Goal: Task Accomplishment & Management: Manage account settings

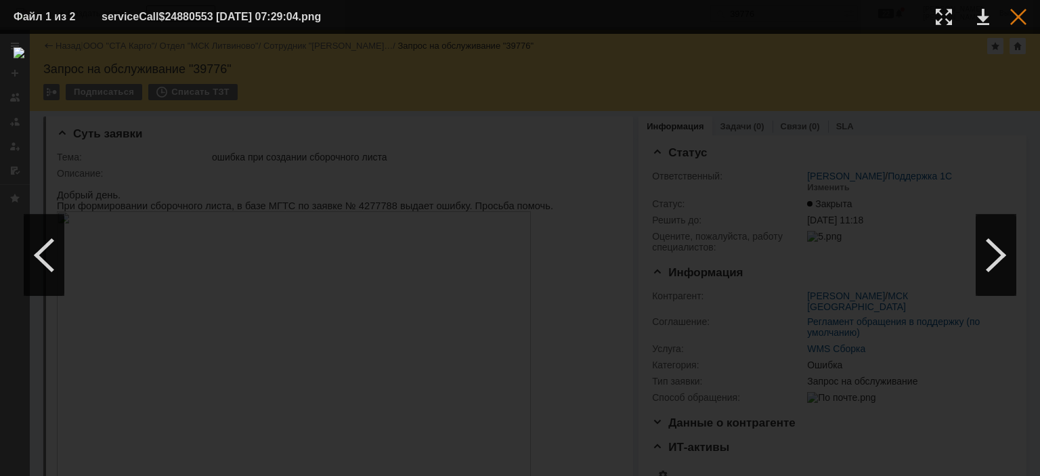
click at [1017, 22] on div at bounding box center [1018, 17] width 16 height 16
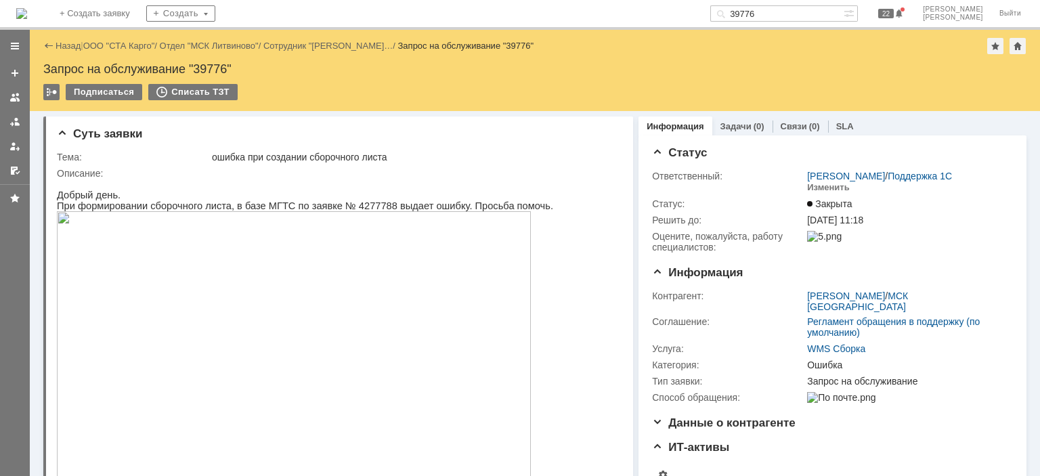
drag, startPoint x: 819, startPoint y: 10, endPoint x: 676, endPoint y: -6, distance: 143.8
click at [676, 0] on html "Идет загрузка, пожалуйста, подождите. На домашнюю + Создать заявку Создать 3977…" at bounding box center [520, 238] width 1040 height 476
click at [343, 205] on p "При формировании сборочного листа, в базе МГТС по заявке № 4277788 выдает ошибк…" at bounding box center [305, 205] width 496 height 11
copy p "4277788"
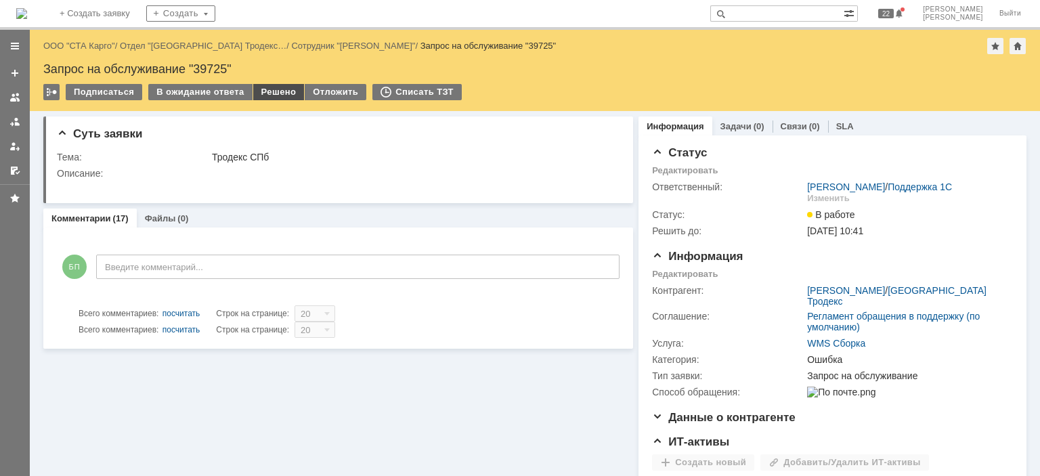
click at [276, 90] on div "Решено" at bounding box center [278, 92] width 51 height 16
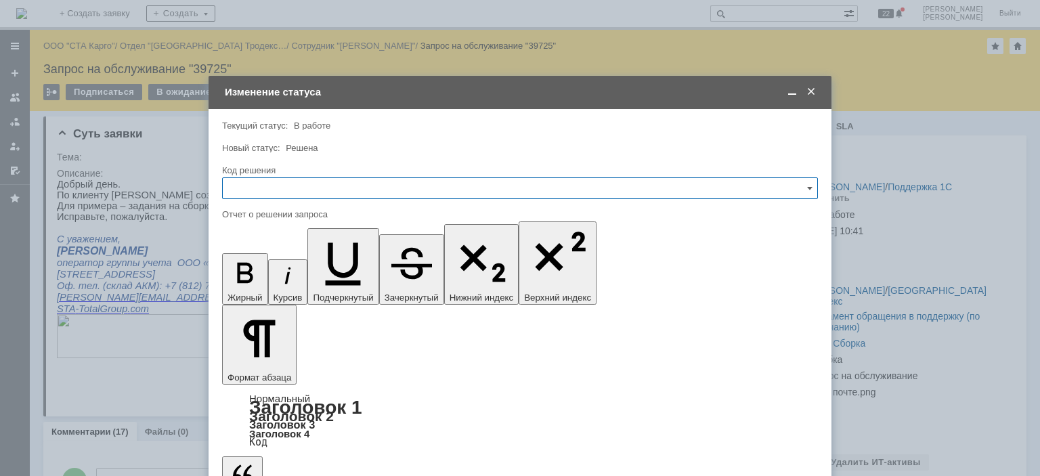
click at [345, 191] on input "text" at bounding box center [520, 188] width 596 height 22
click at [276, 368] on span "Решено" at bounding box center [520, 369] width 578 height 11
type input "Решено"
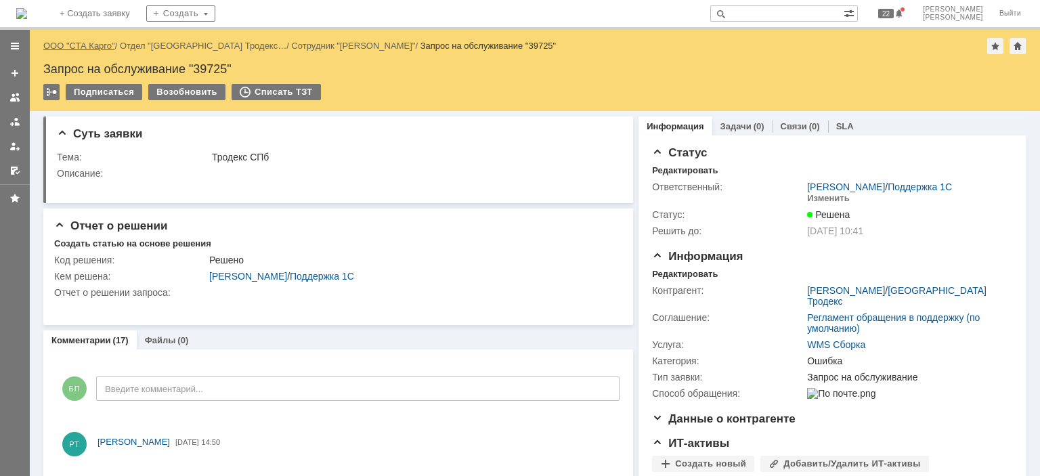
click at [90, 45] on link "ООО "СТА Карго"" at bounding box center [79, 46] width 72 height 10
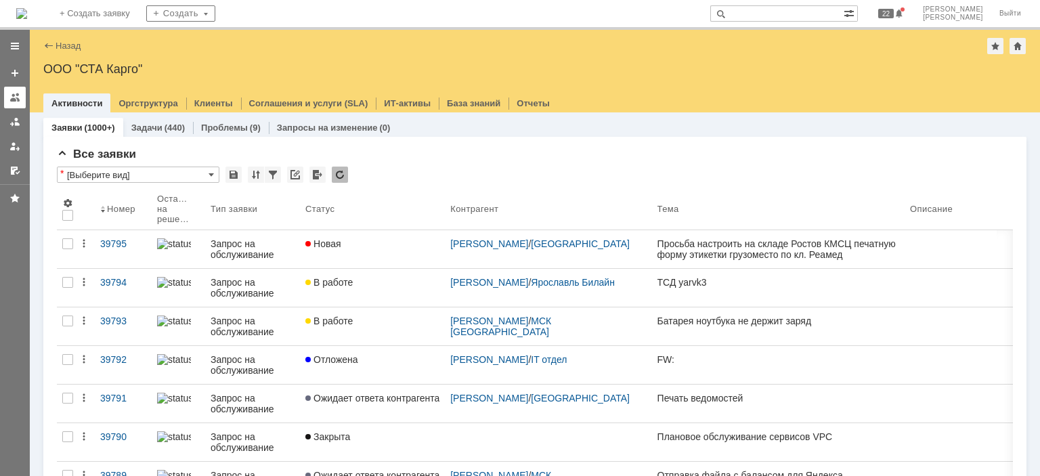
click at [12, 93] on div at bounding box center [14, 97] width 11 height 11
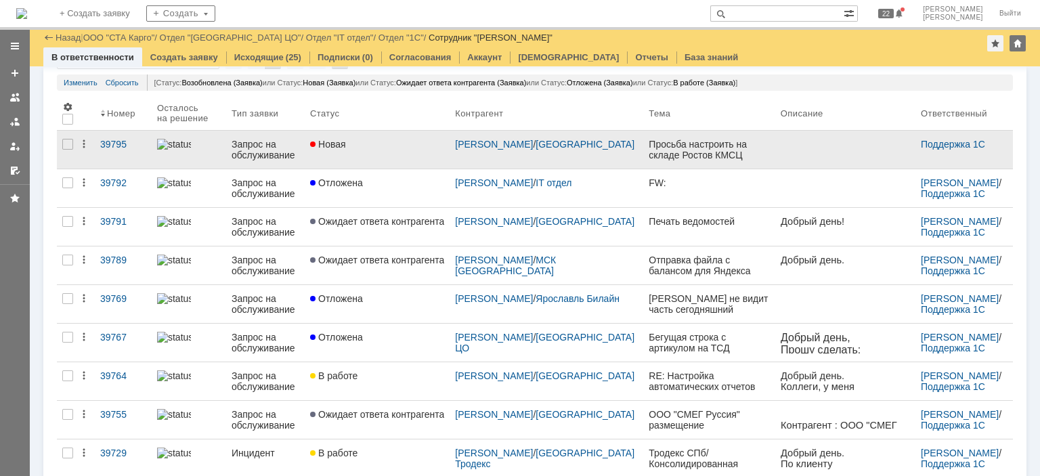
click at [387, 148] on div "Новая" at bounding box center [377, 144] width 134 height 11
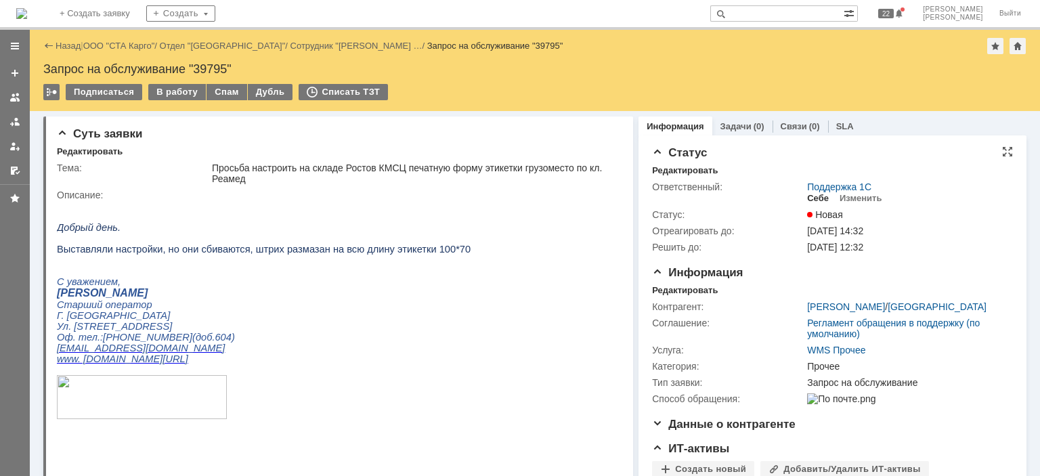
click at [807, 200] on div "Себе" at bounding box center [818, 198] width 22 height 11
click at [664, 294] on div "Редактировать" at bounding box center [685, 290] width 66 height 11
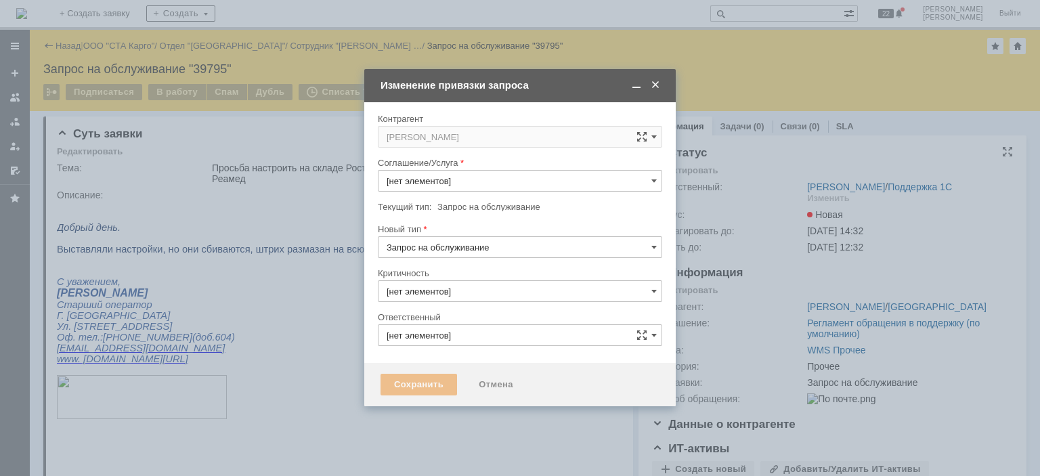
type input "[PERSON_NAME]"
type input "WMS Прочее"
type input "3. Низкая"
type input "Прочее"
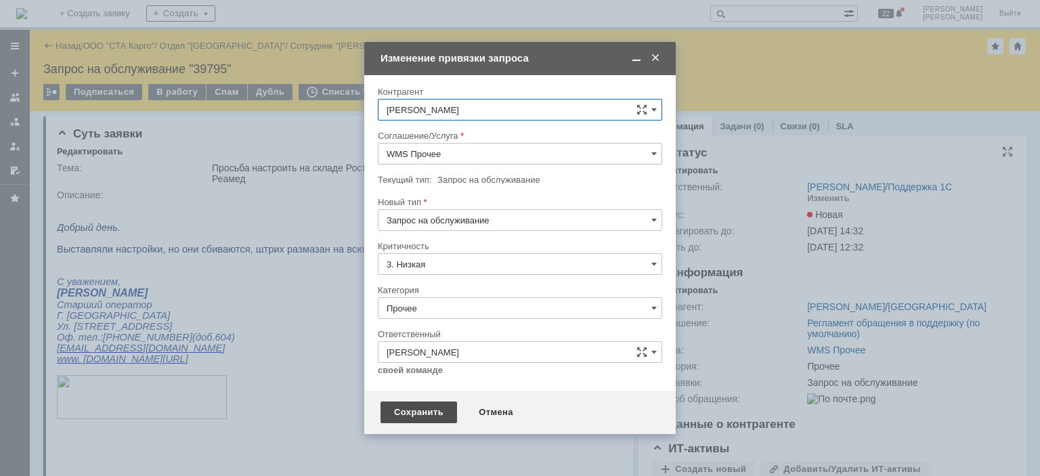
click at [417, 408] on div "Сохранить" at bounding box center [419, 413] width 77 height 22
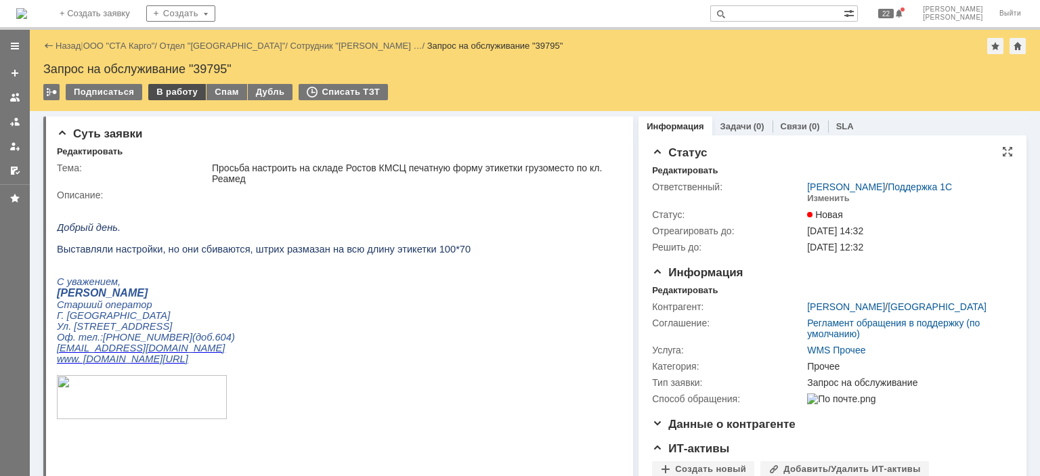
click at [181, 96] on div "В работу" at bounding box center [177, 92] width 58 height 16
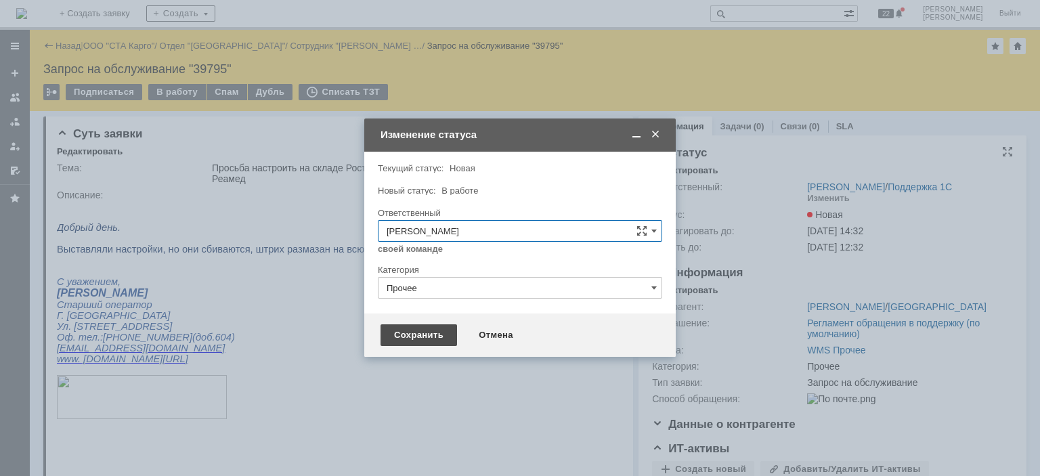
click at [437, 339] on div "Сохранить" at bounding box center [419, 335] width 77 height 22
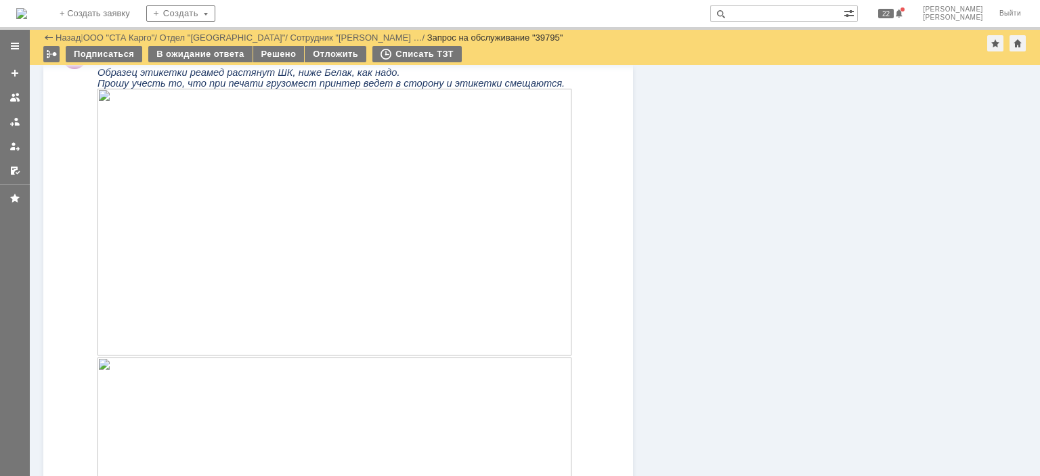
scroll to position [619, 0]
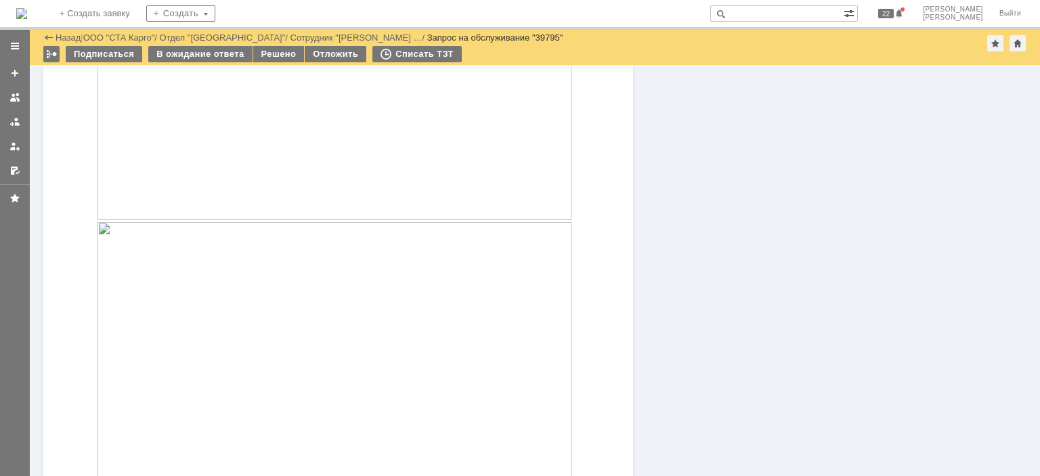
click at [330, 247] on img at bounding box center [335, 355] width 474 height 267
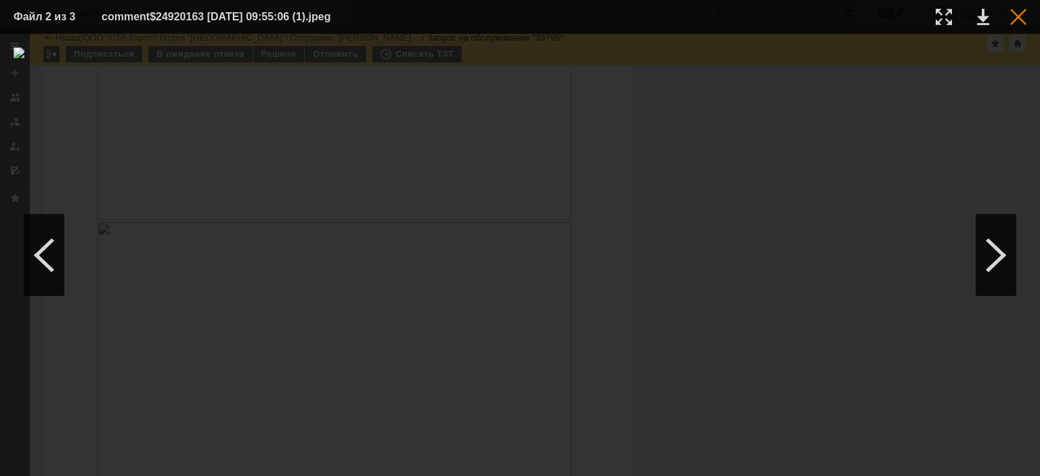
click at [1024, 12] on div at bounding box center [1018, 17] width 16 height 16
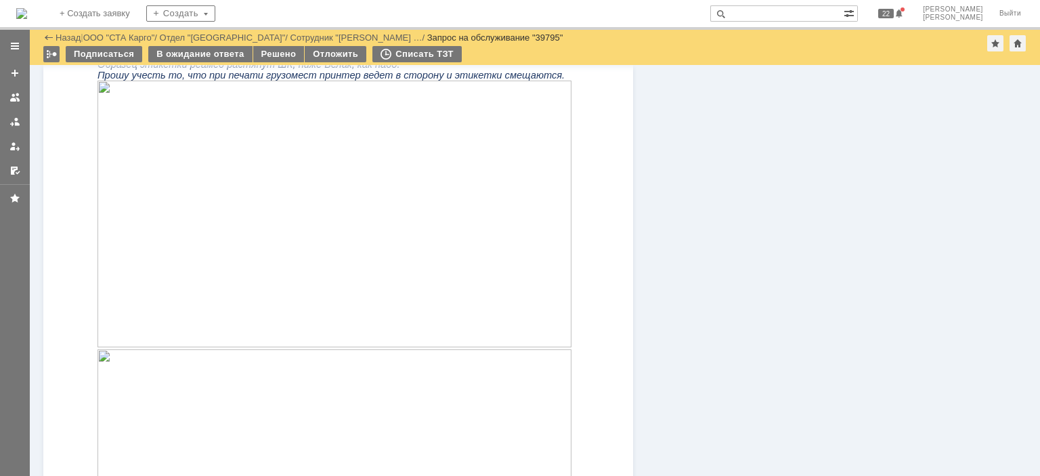
scroll to position [483, 0]
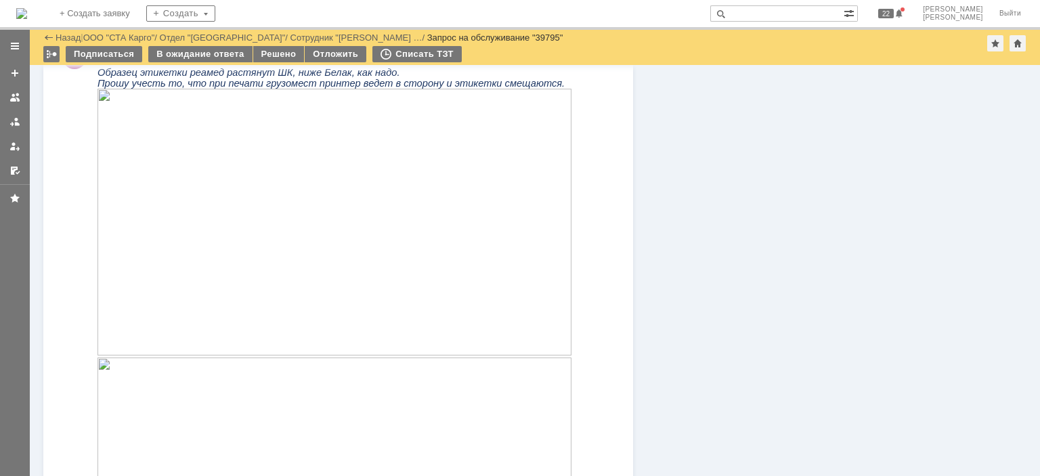
click at [220, 236] on img at bounding box center [335, 222] width 474 height 267
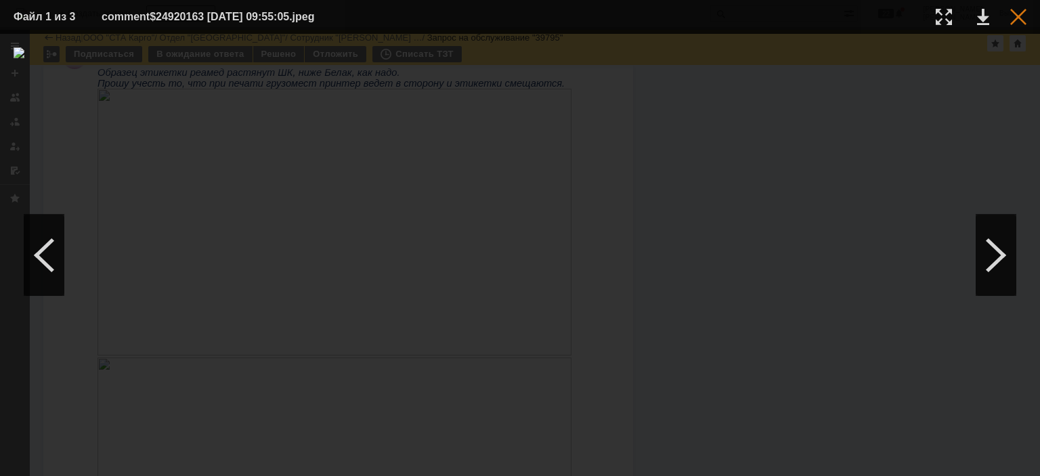
click at [1019, 22] on div at bounding box center [1018, 17] width 16 height 16
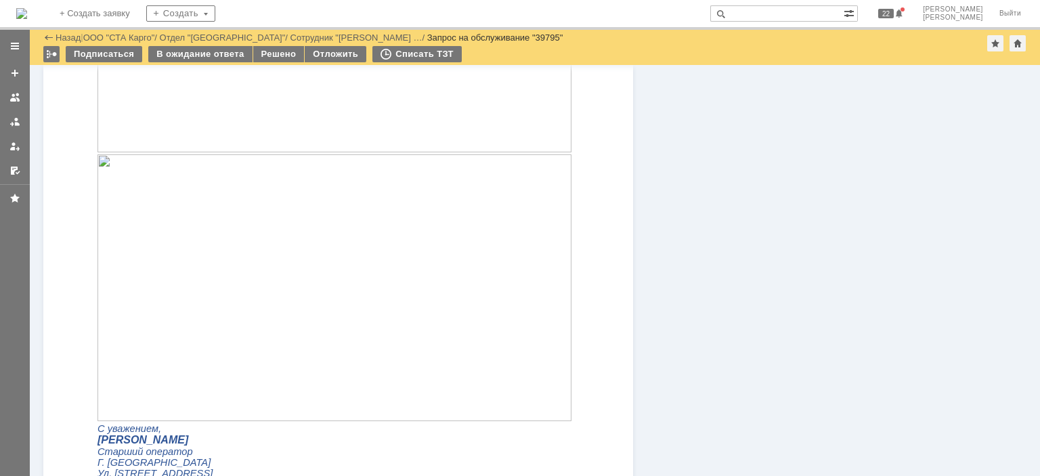
scroll to position [416, 0]
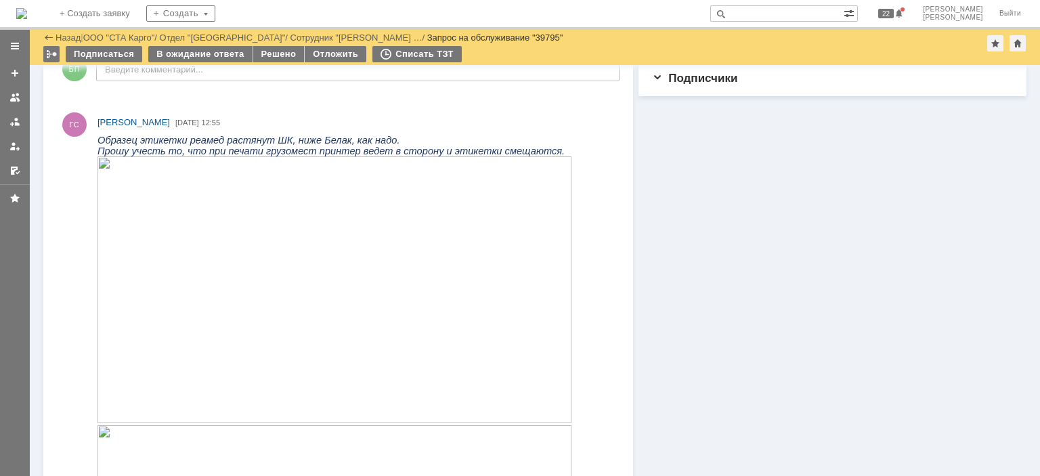
click at [257, 220] on img at bounding box center [335, 289] width 474 height 267
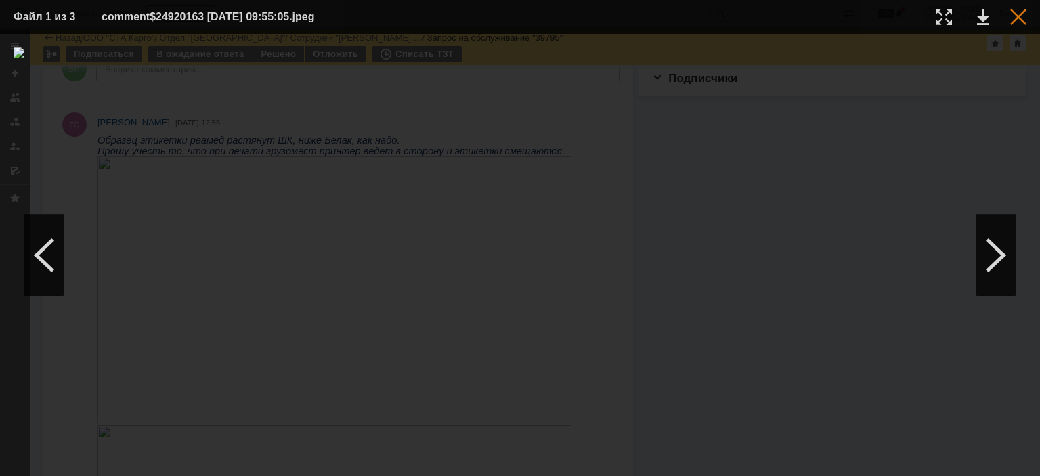
click at [1014, 12] on div at bounding box center [1018, 17] width 16 height 16
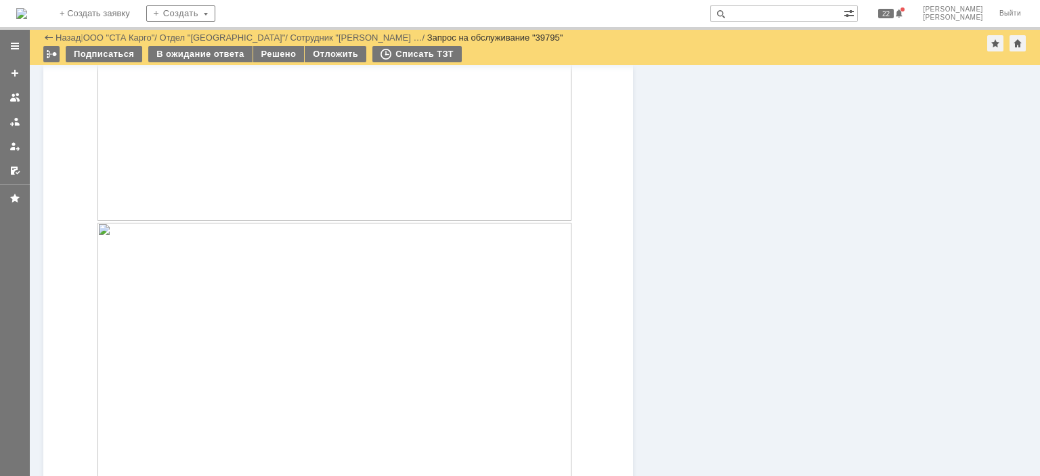
scroll to position [619, 0]
click at [232, 274] on img at bounding box center [335, 355] width 474 height 267
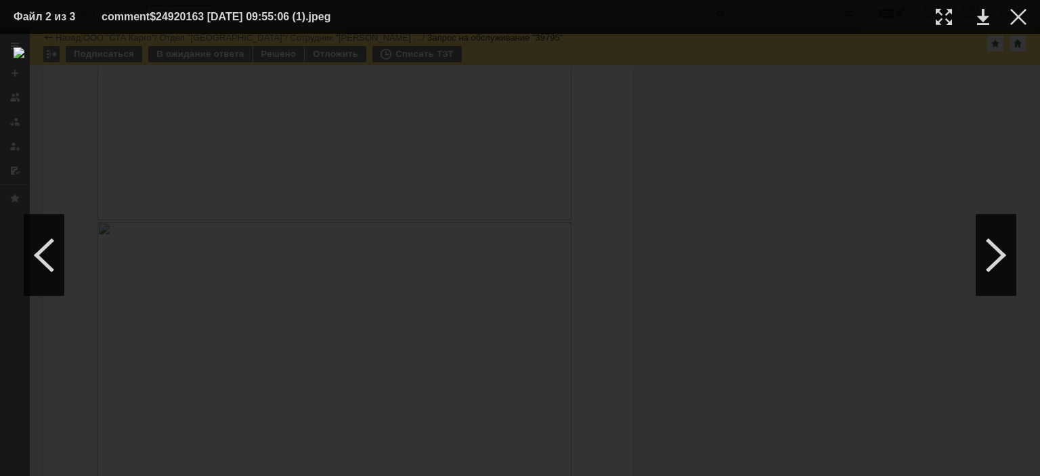
click at [606, 218] on img at bounding box center [520, 254] width 1013 height 415
click at [1016, 11] on div at bounding box center [1018, 17] width 16 height 16
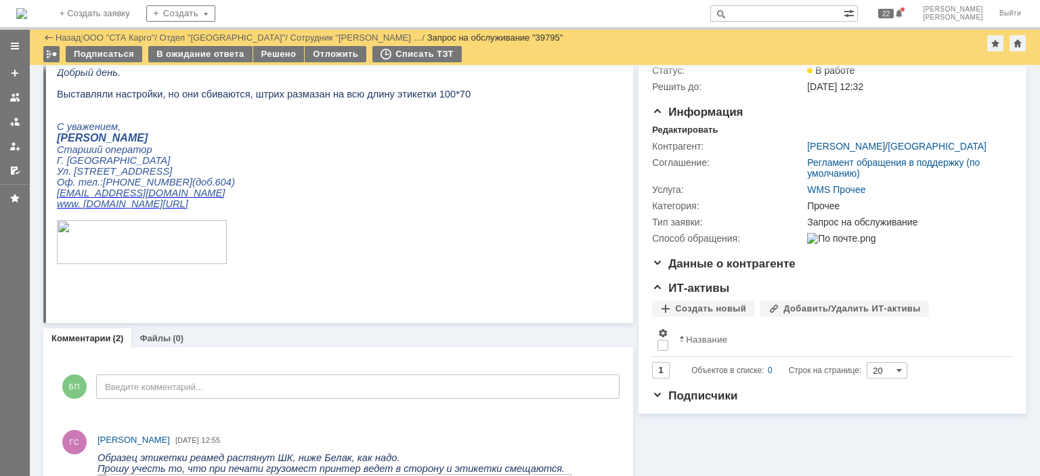
scroll to position [0, 0]
